Goal: Task Accomplishment & Management: Manage account settings

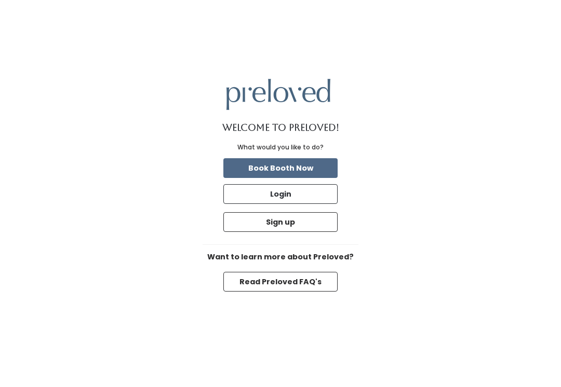
click at [252, 192] on button "Login" at bounding box center [280, 194] width 114 height 20
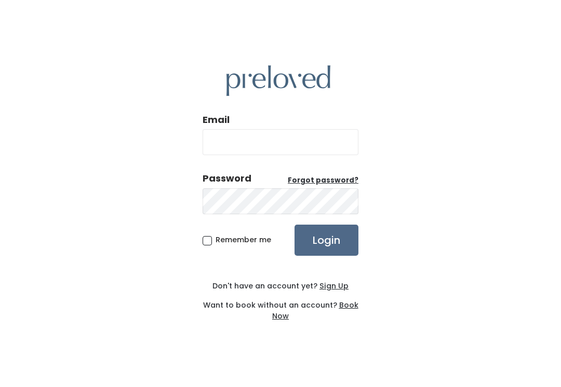
click at [213, 136] on input "Email" at bounding box center [280, 142] width 156 height 26
type input "provo.store@preloved.love"
click at [326, 240] on input "Login" at bounding box center [326, 240] width 64 height 31
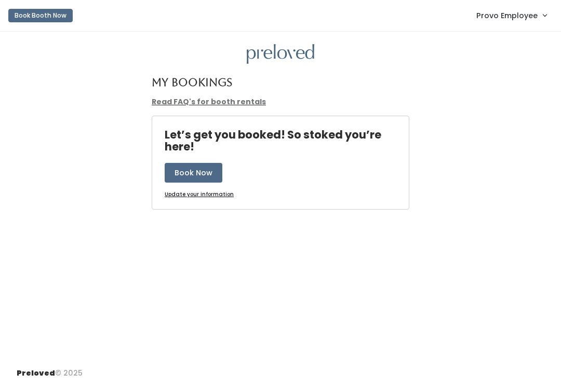
click at [538, 17] on link "Provo Employee" at bounding box center [511, 15] width 91 height 22
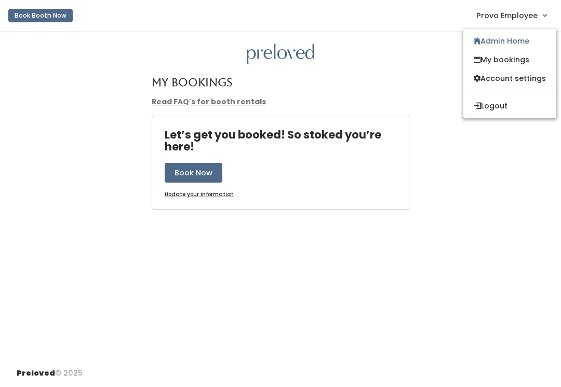
click at [525, 41] on link "Admin Home" at bounding box center [509, 41] width 93 height 19
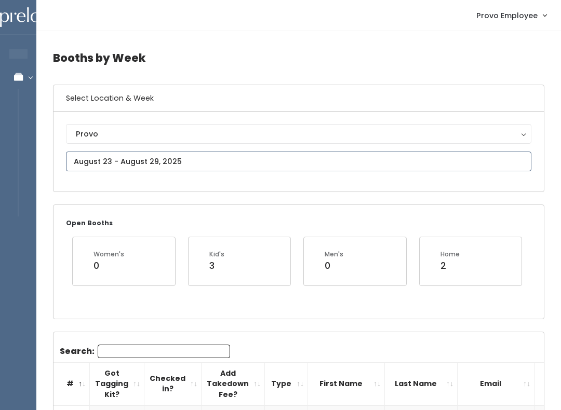
click at [210, 160] on input "text" at bounding box center [298, 162] width 465 height 20
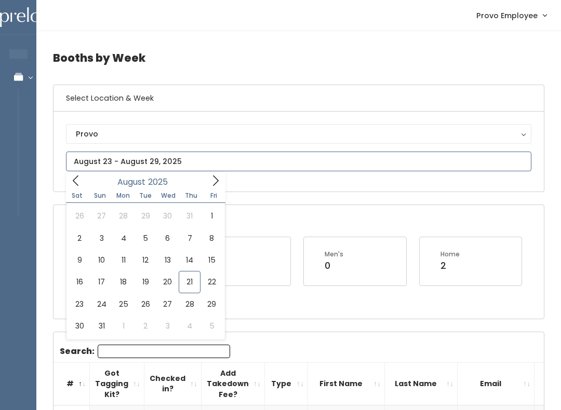
type input "August 16 to August 22"
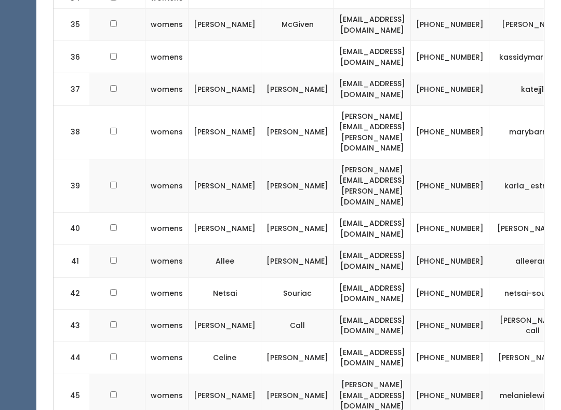
scroll to position [0, 129]
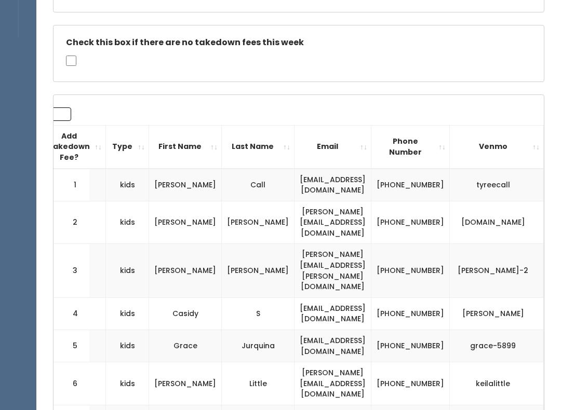
scroll to position [0, 0]
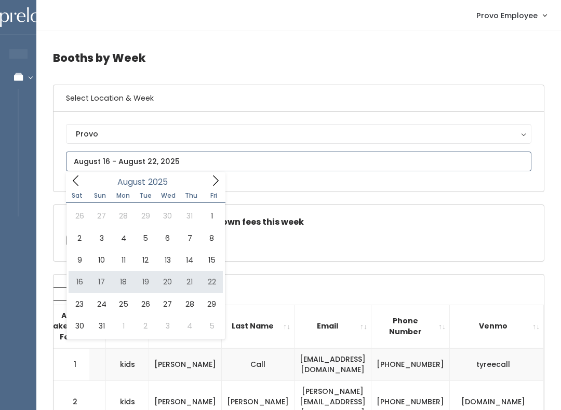
type input "[DATE] to [DATE]"
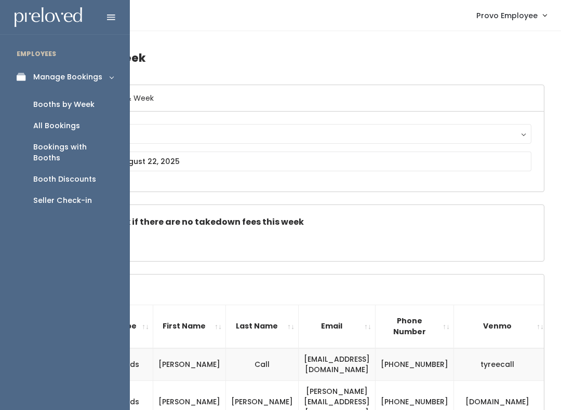
click at [66, 174] on link "Booth Discounts" at bounding box center [65, 179] width 130 height 21
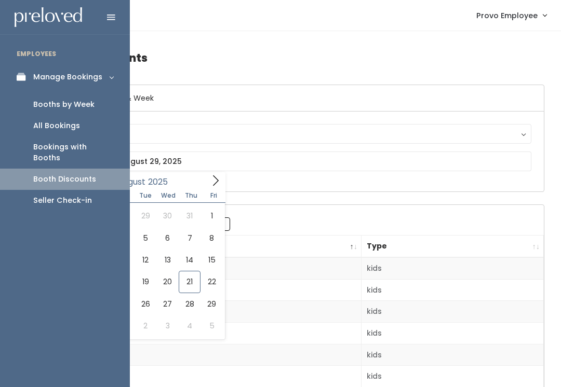
click at [57, 114] on link "Booths by Week" at bounding box center [65, 104] width 130 height 21
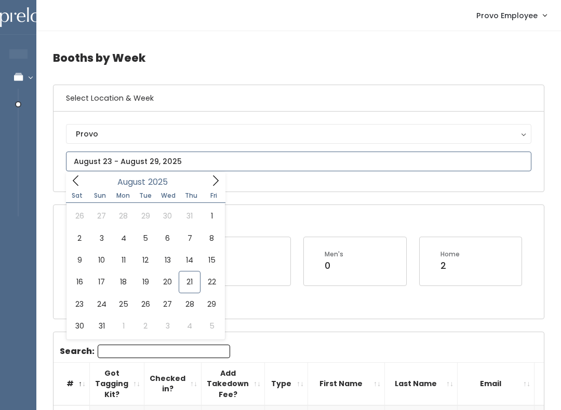
type input "August 23 to August 29"
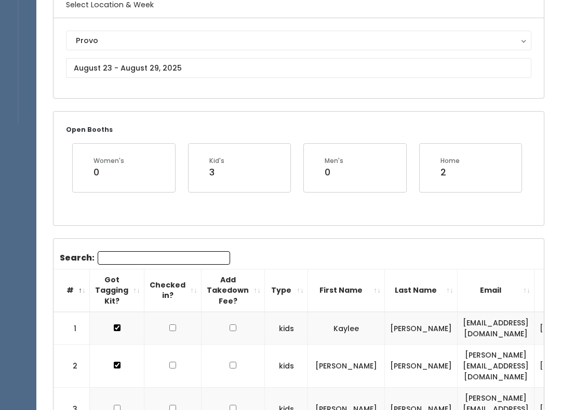
click at [140, 260] on input "Search:" at bounding box center [164, 257] width 132 height 13
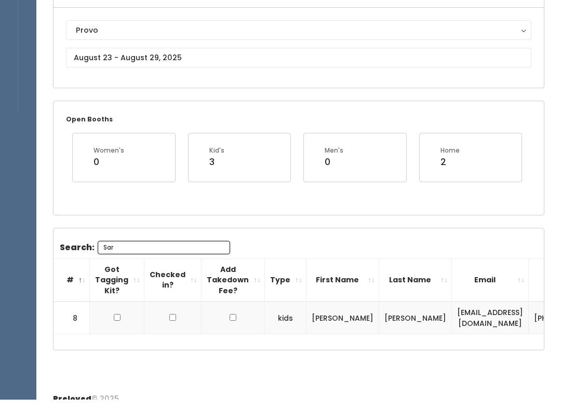
scroll to position [104, 0]
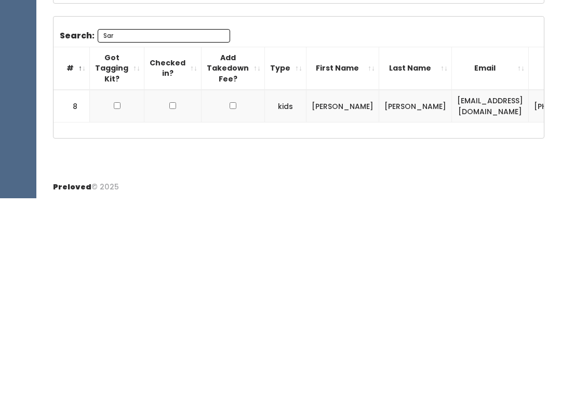
type input "Sar"
click at [113, 302] on td at bounding box center [117, 318] width 54 height 33
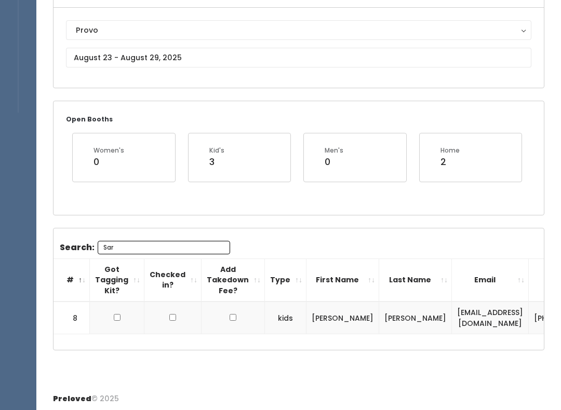
click at [110, 298] on th "Got Tagging Kit?" at bounding box center [117, 279] width 54 height 43
click at [119, 317] on input "checkbox" at bounding box center [117, 317] width 7 height 7
checkbox input "true"
